Goal: Task Accomplishment & Management: Manage account settings

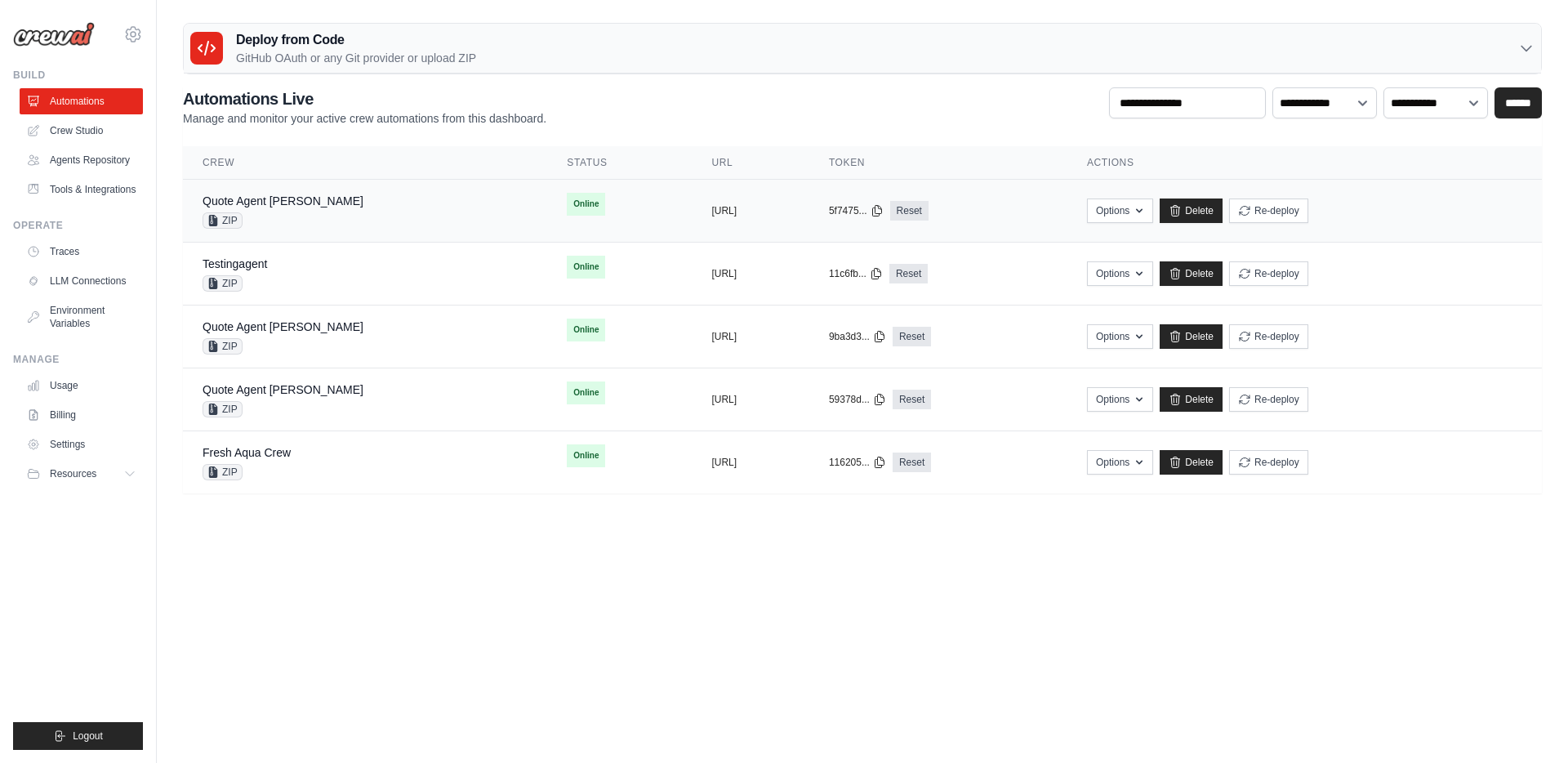
click at [326, 210] on div "Quote Agent Crewai ZIP" at bounding box center [365, 210] width 325 height 36
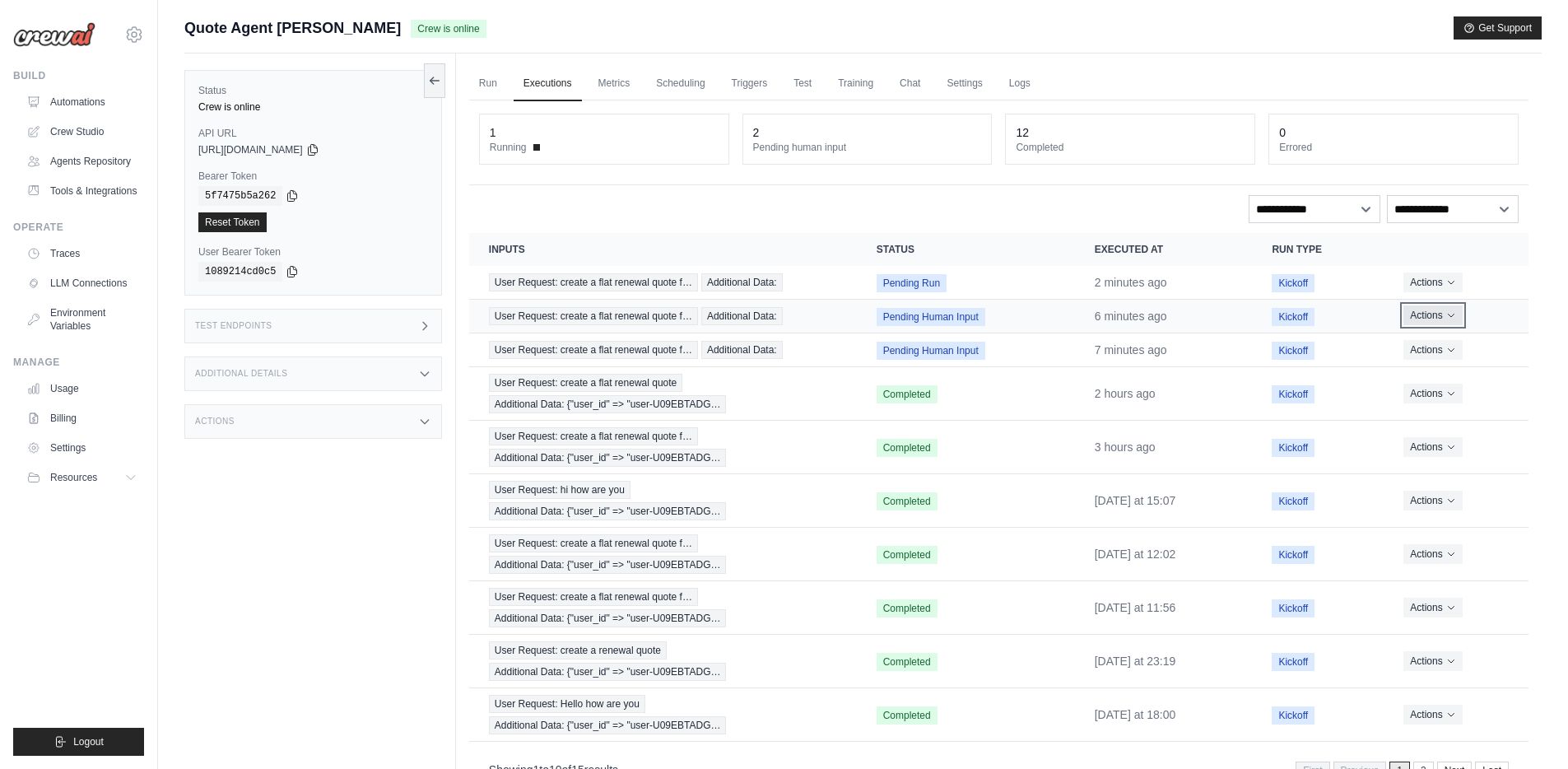
click at [1450, 322] on button "Actions" at bounding box center [1433, 315] width 59 height 19
click at [1437, 371] on button "Delete" at bounding box center [1456, 371] width 106 height 27
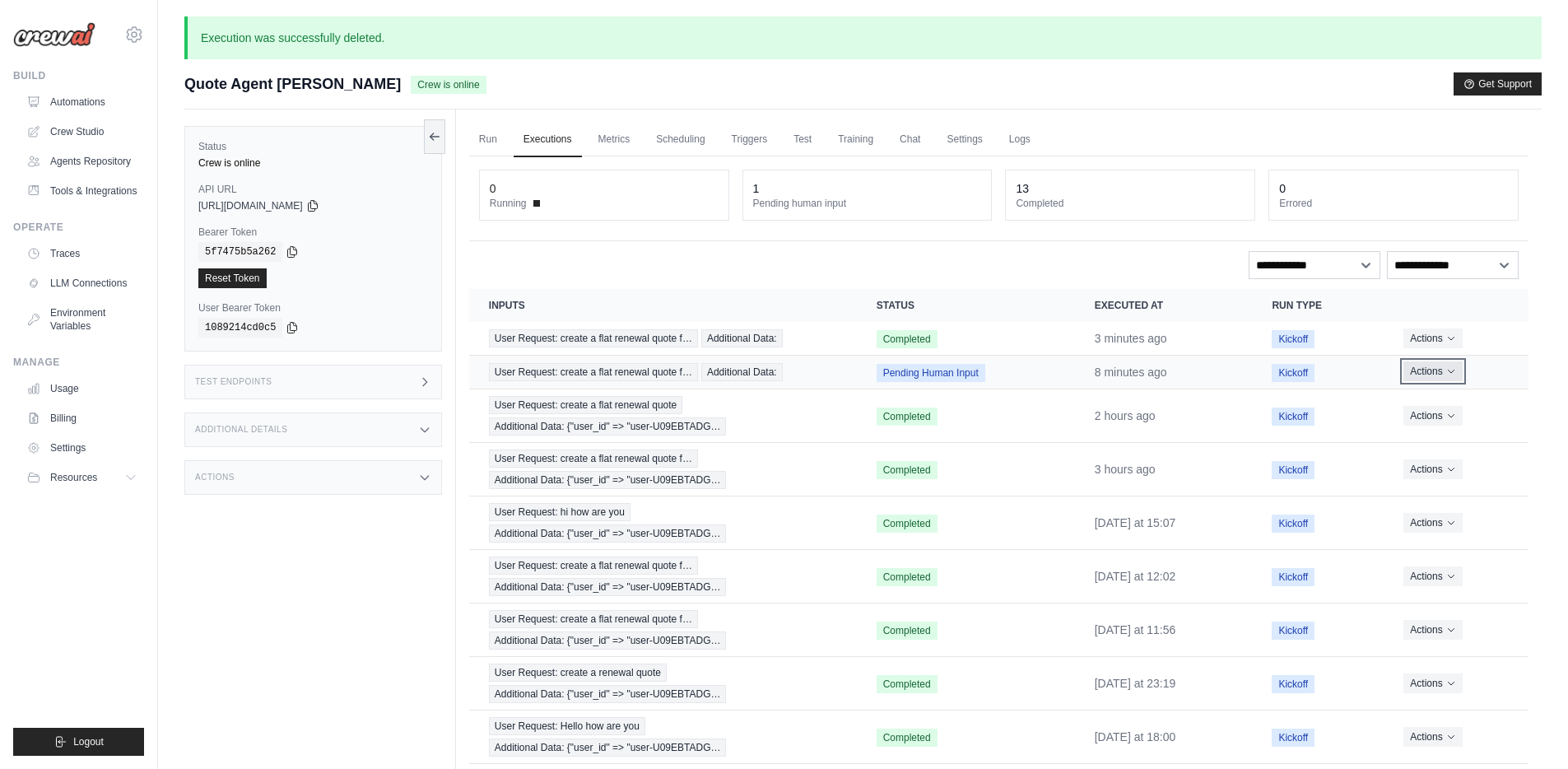
click at [1454, 371] on icon "Actions for execution" at bounding box center [1450, 373] width 6 height 4
click at [1436, 428] on button "Delete" at bounding box center [1456, 427] width 106 height 27
